Goal: Use online tool/utility: Utilize a website feature to perform a specific function

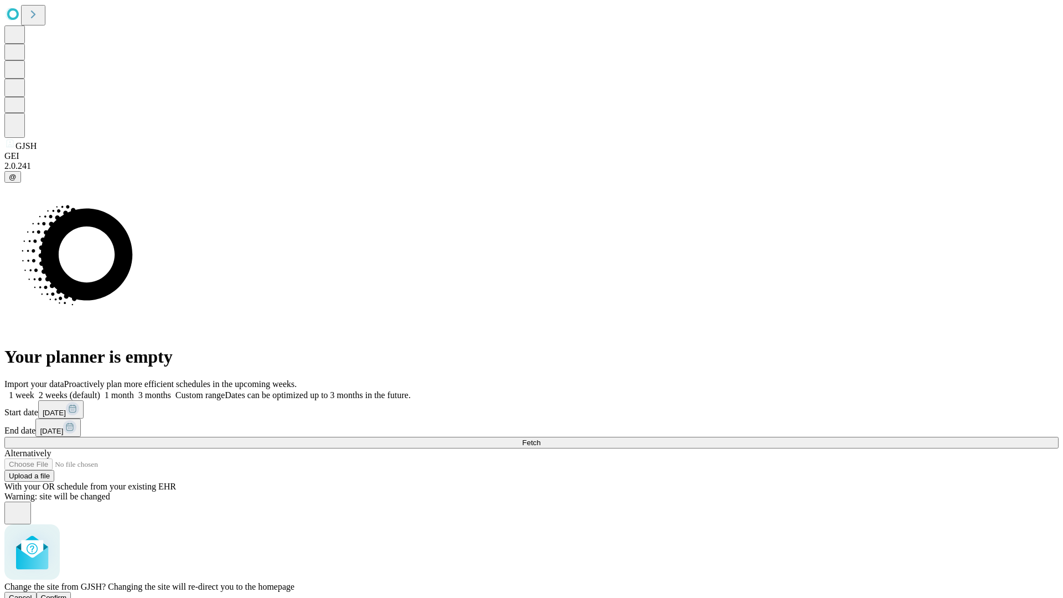
click at [67, 594] on span "Confirm" at bounding box center [54, 598] width 26 height 8
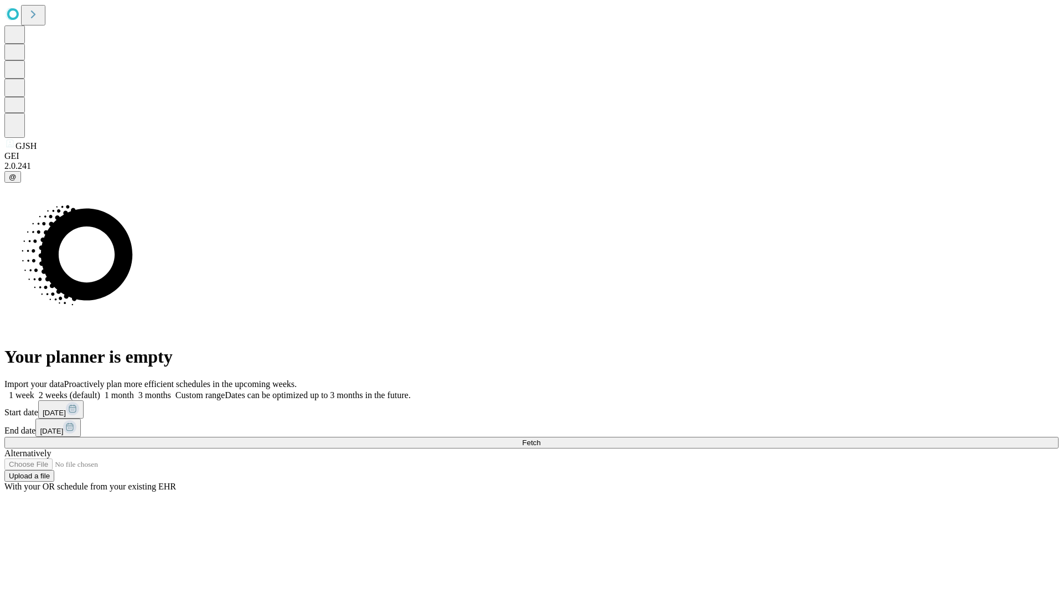
click at [134, 390] on label "1 month" at bounding box center [117, 394] width 34 height 9
click at [541, 439] on span "Fetch" at bounding box center [531, 443] width 18 height 8
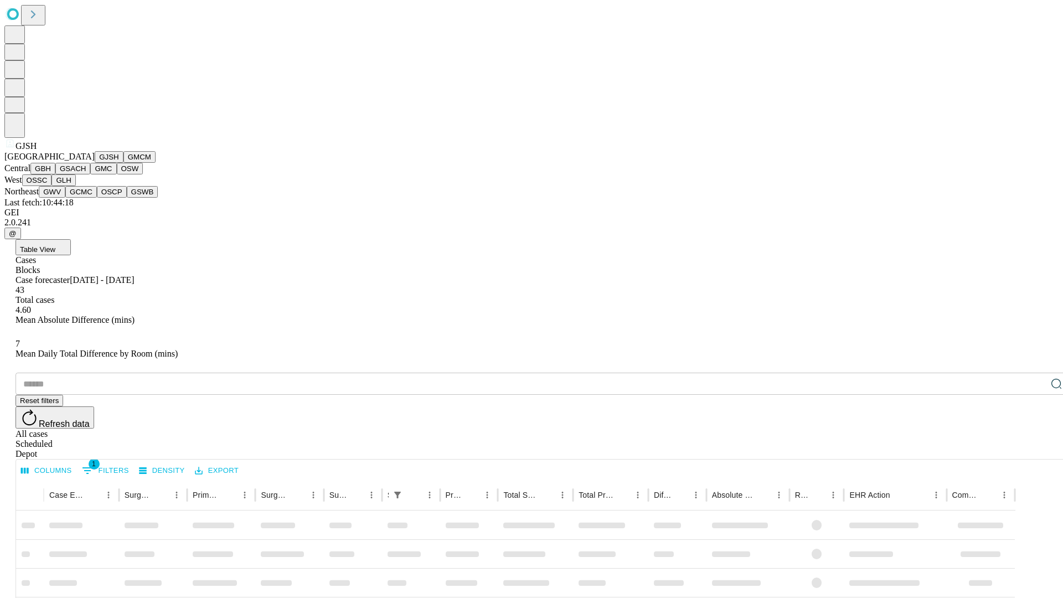
click at [124, 163] on button "GMCM" at bounding box center [140, 157] width 32 height 12
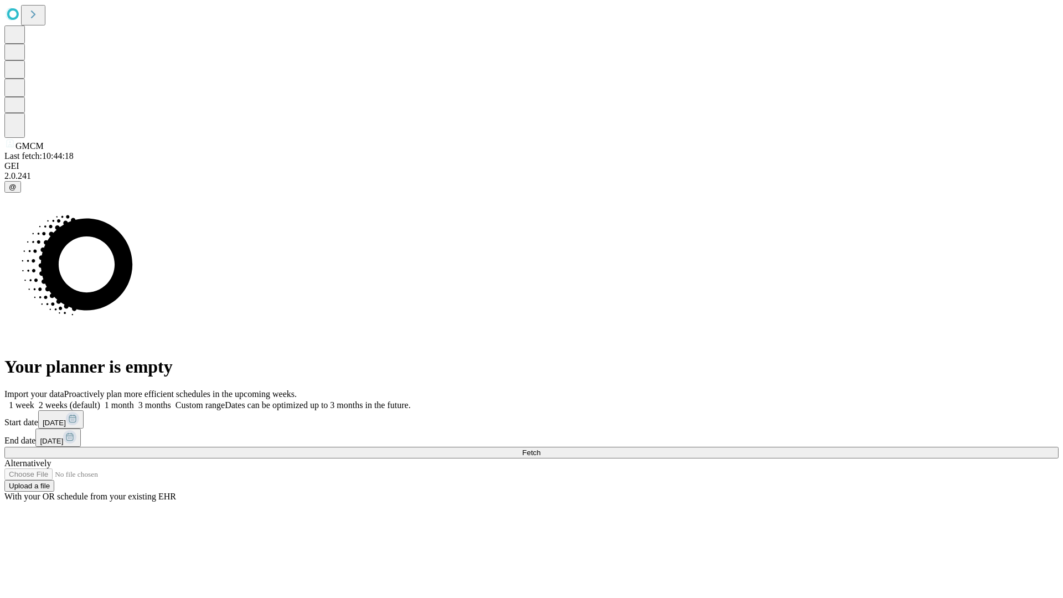
click at [134, 400] on label "1 month" at bounding box center [117, 404] width 34 height 9
click at [541, 449] on span "Fetch" at bounding box center [531, 453] width 18 height 8
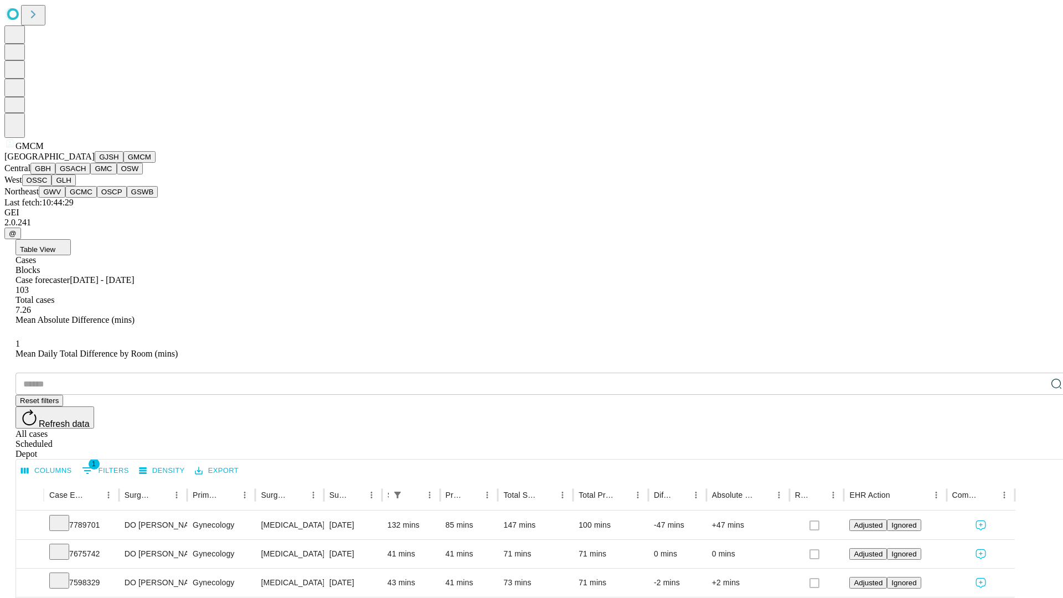
click at [55, 174] on button "GBH" at bounding box center [42, 169] width 25 height 12
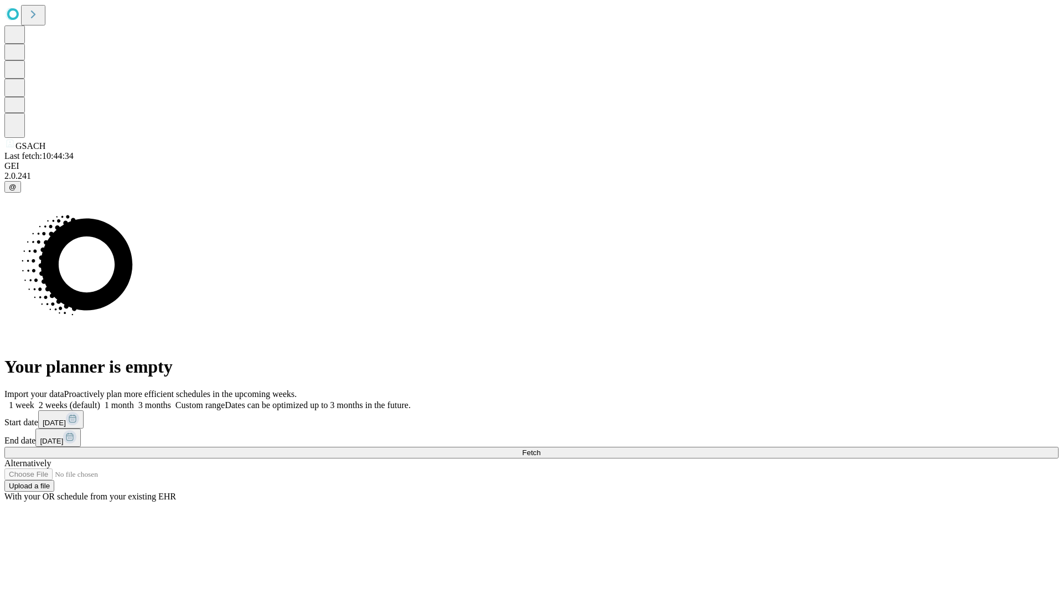
click at [134, 400] on label "1 month" at bounding box center [117, 404] width 34 height 9
click at [541, 449] on span "Fetch" at bounding box center [531, 453] width 18 height 8
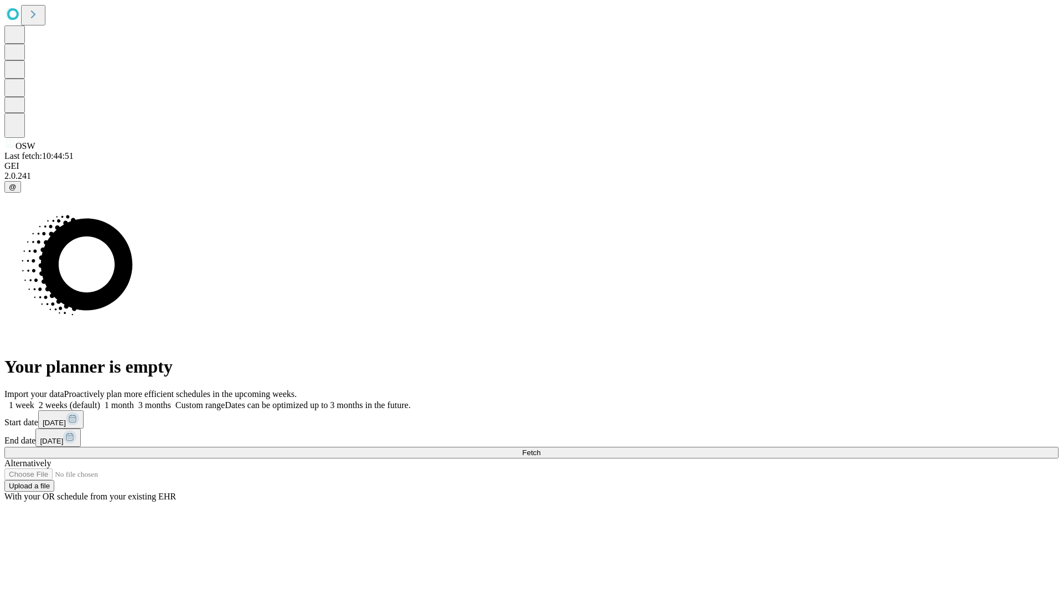
click at [134, 400] on label "1 month" at bounding box center [117, 404] width 34 height 9
click at [541, 449] on span "Fetch" at bounding box center [531, 453] width 18 height 8
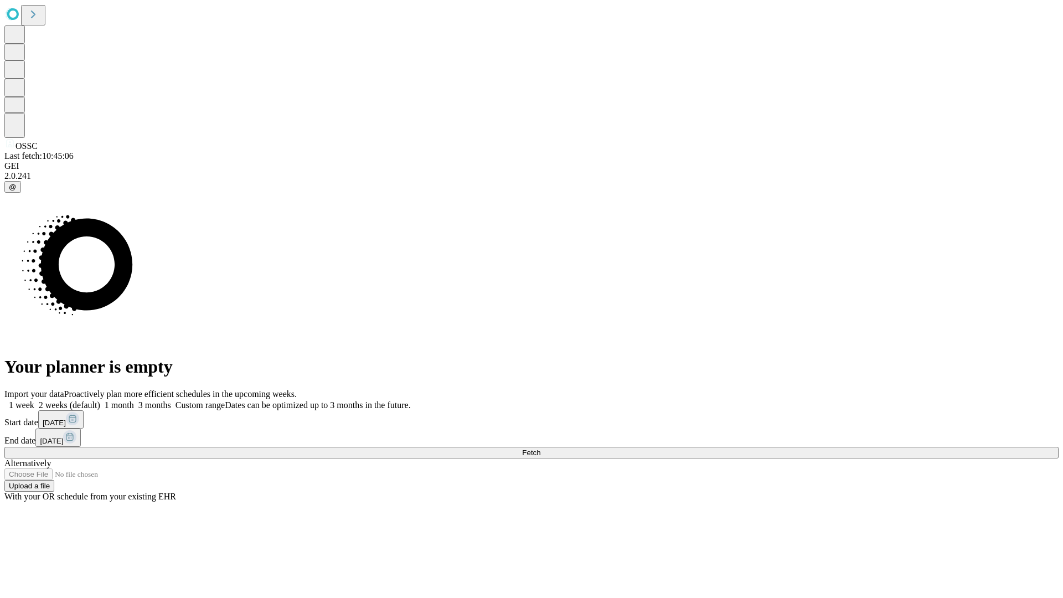
click at [134, 400] on label "1 month" at bounding box center [117, 404] width 34 height 9
click at [541, 449] on span "Fetch" at bounding box center [531, 453] width 18 height 8
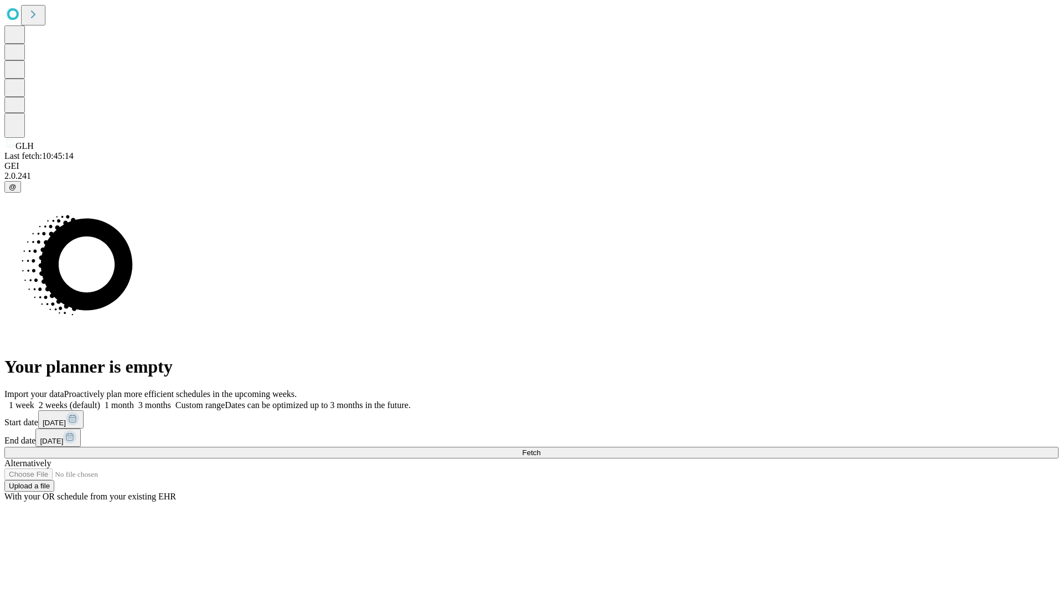
click at [134, 400] on label "1 month" at bounding box center [117, 404] width 34 height 9
click at [541, 449] on span "Fetch" at bounding box center [531, 453] width 18 height 8
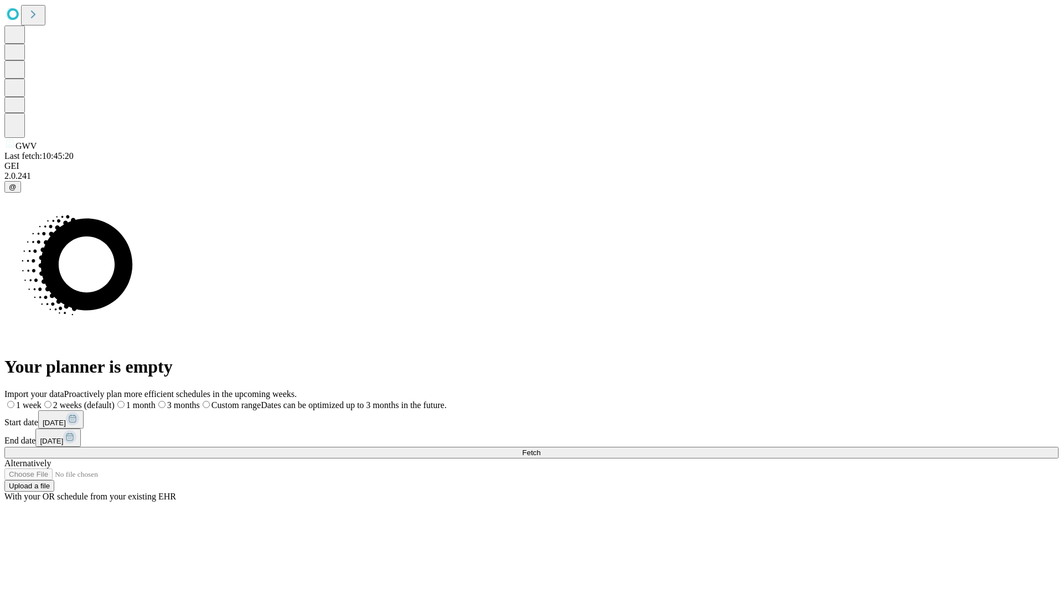
click at [156, 400] on label "1 month" at bounding box center [135, 404] width 41 height 9
click at [541, 449] on span "Fetch" at bounding box center [531, 453] width 18 height 8
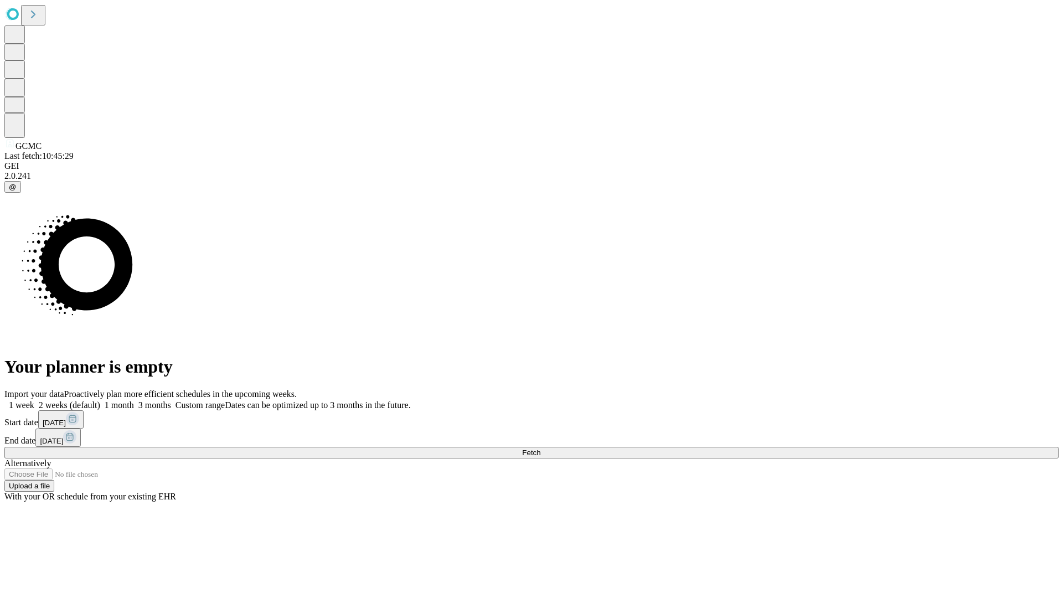
click at [134, 400] on label "1 month" at bounding box center [117, 404] width 34 height 9
click at [541, 449] on span "Fetch" at bounding box center [531, 453] width 18 height 8
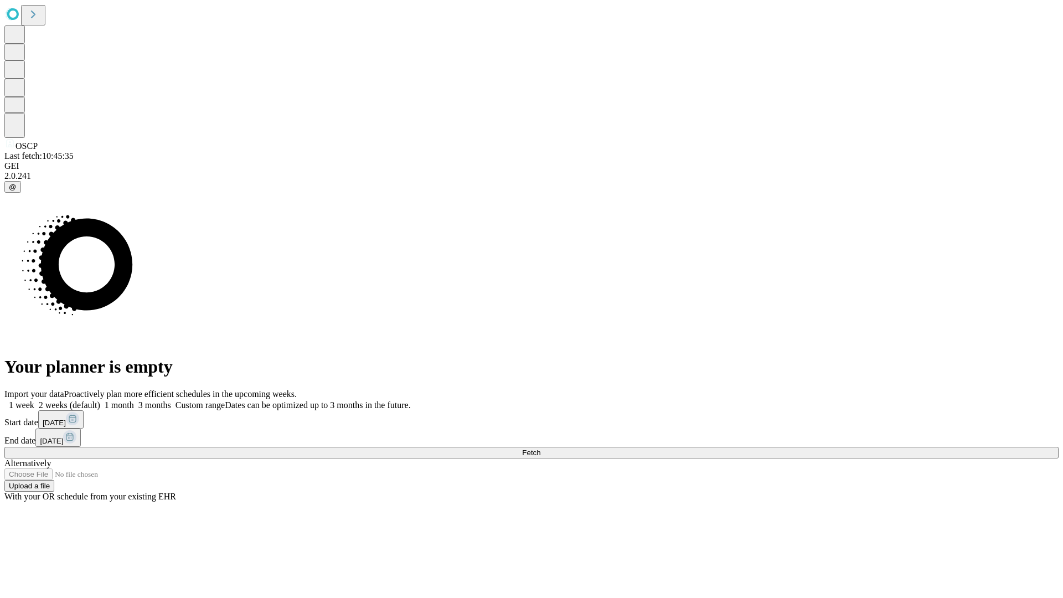
click at [134, 400] on label "1 month" at bounding box center [117, 404] width 34 height 9
click at [541, 449] on span "Fetch" at bounding box center [531, 453] width 18 height 8
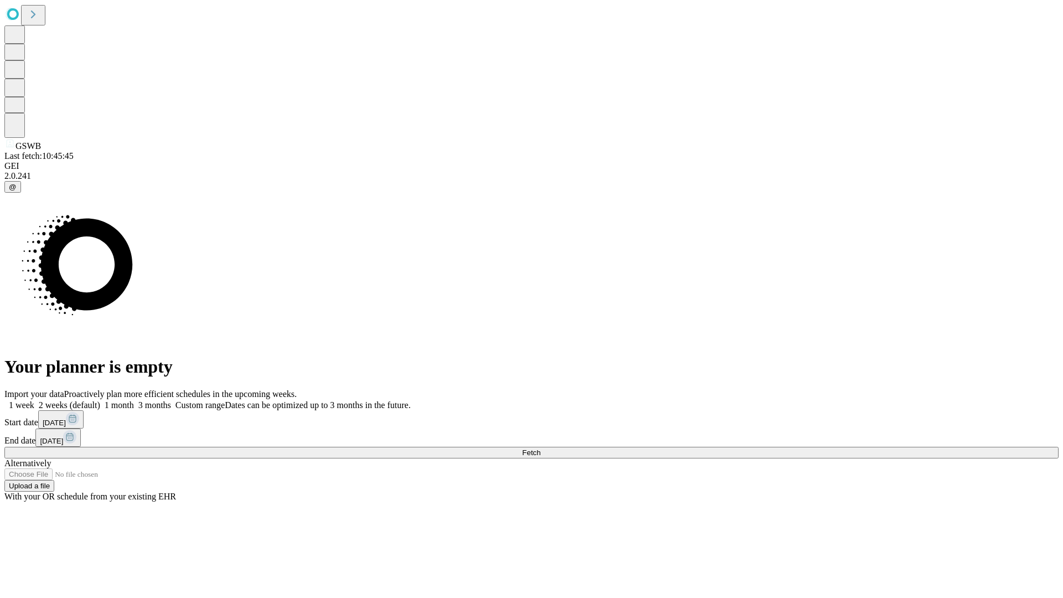
click at [134, 400] on label "1 month" at bounding box center [117, 404] width 34 height 9
click at [541, 449] on span "Fetch" at bounding box center [531, 453] width 18 height 8
